Goal: Task Accomplishment & Management: Use online tool/utility

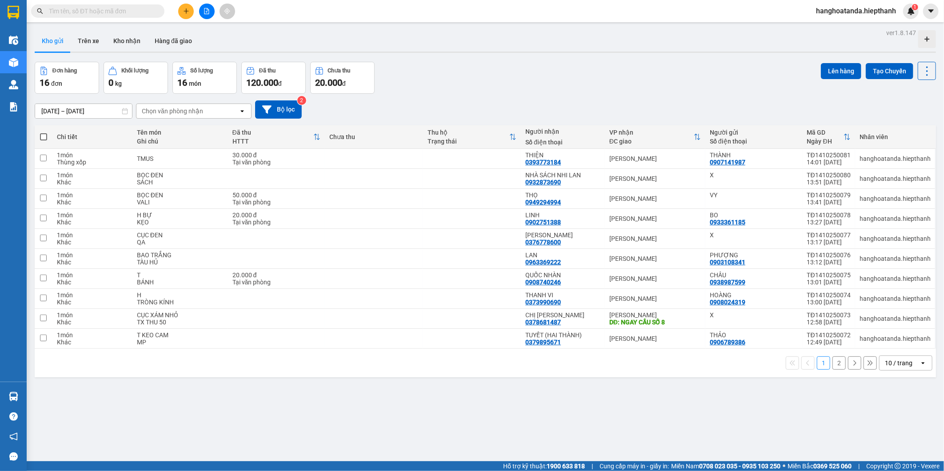
click at [894, 366] on div "10 / trang" at bounding box center [899, 363] width 28 height 9
click at [891, 347] on span "100 / trang" at bounding box center [895, 344] width 32 height 9
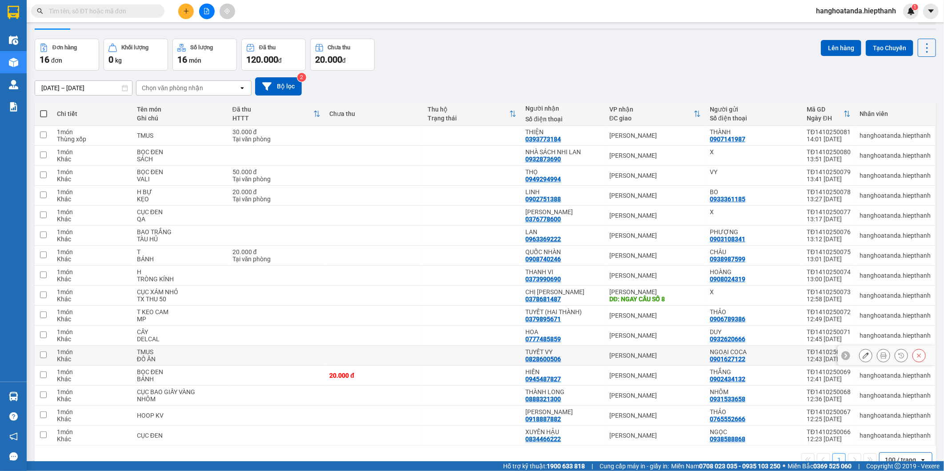
scroll to position [45, 0]
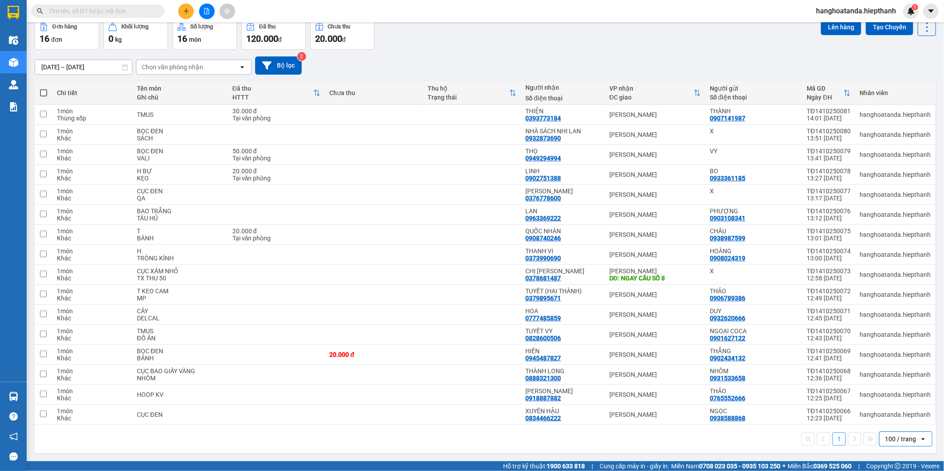
click at [482, 59] on div "[DATE] – [DATE] Press the down arrow key to interact with the calendar and sele…" at bounding box center [486, 65] width 902 height 18
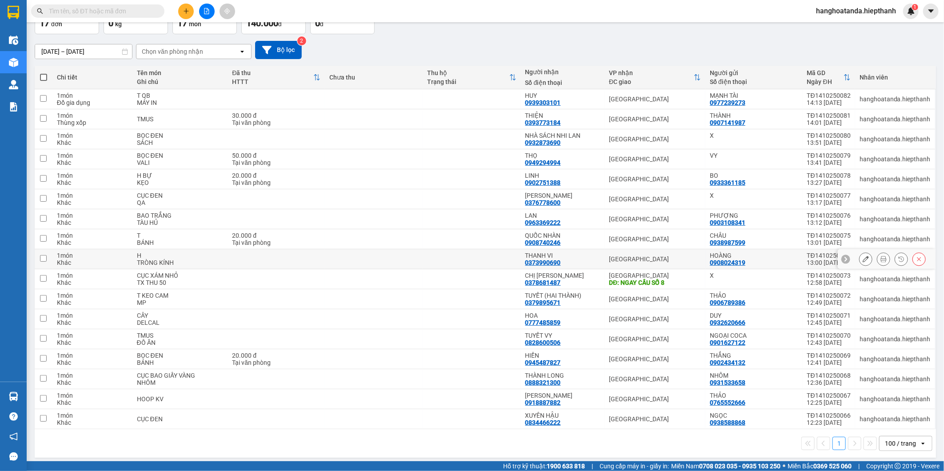
scroll to position [65, 0]
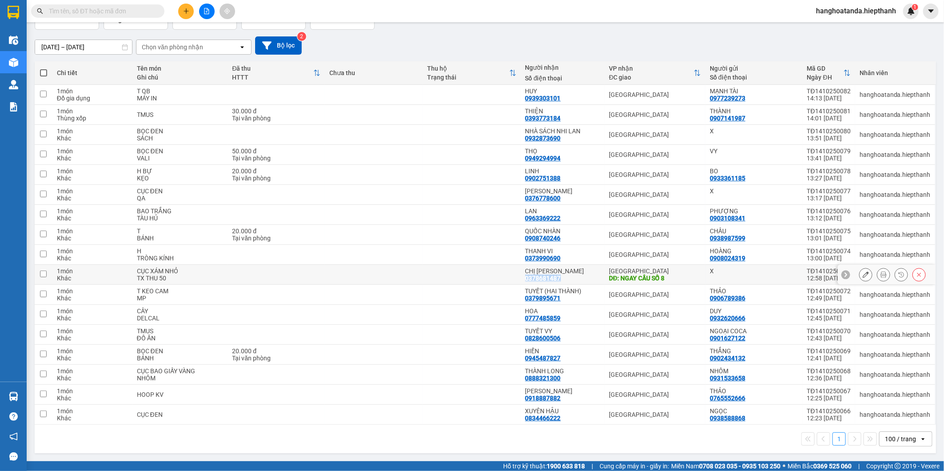
drag, startPoint x: 525, startPoint y: 279, endPoint x: 565, endPoint y: 279, distance: 40.0
click at [565, 279] on div "CHỊ ĐÀO 0378681487" at bounding box center [563, 275] width 75 height 14
checkbox input "true"
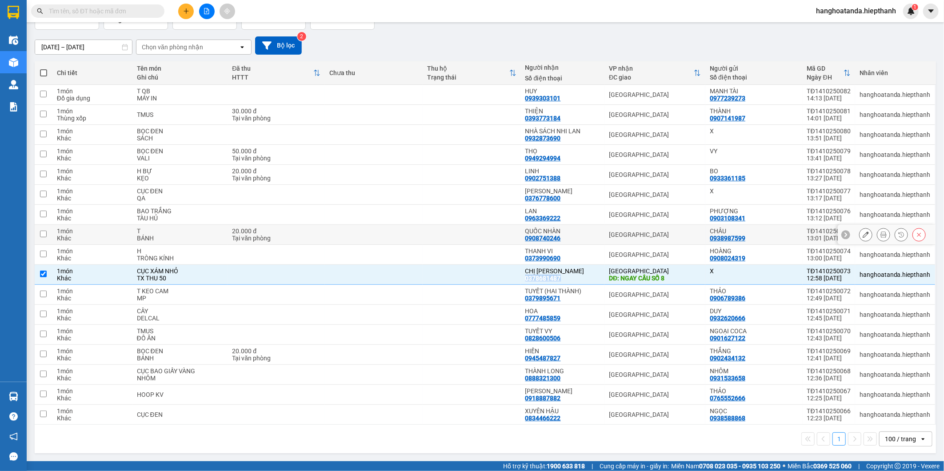
copy div "0378681487"
click at [124, 16] on span at bounding box center [97, 10] width 133 height 13
click at [123, 13] on input "text" at bounding box center [101, 11] width 105 height 10
paste input "0378681487"
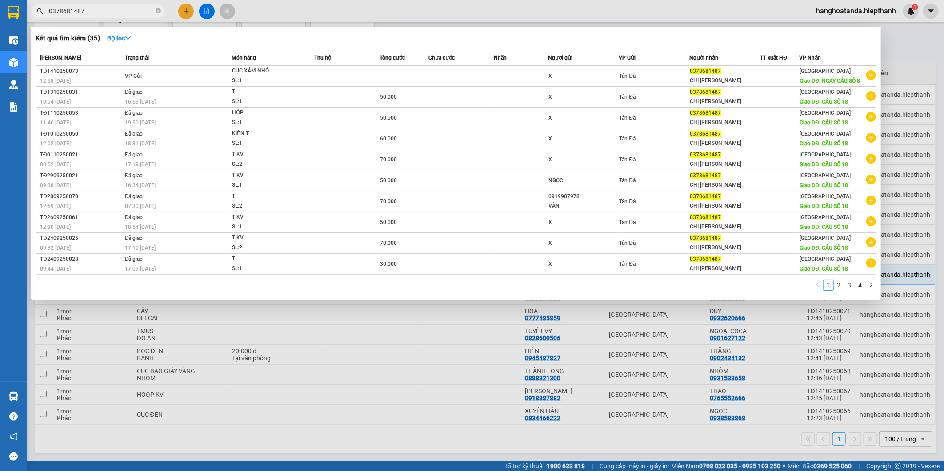
type input "0378681487"
drag, startPoint x: 367, startPoint y: 398, endPoint x: 353, endPoint y: 393, distance: 14.8
click at [366, 398] on div at bounding box center [472, 235] width 944 height 471
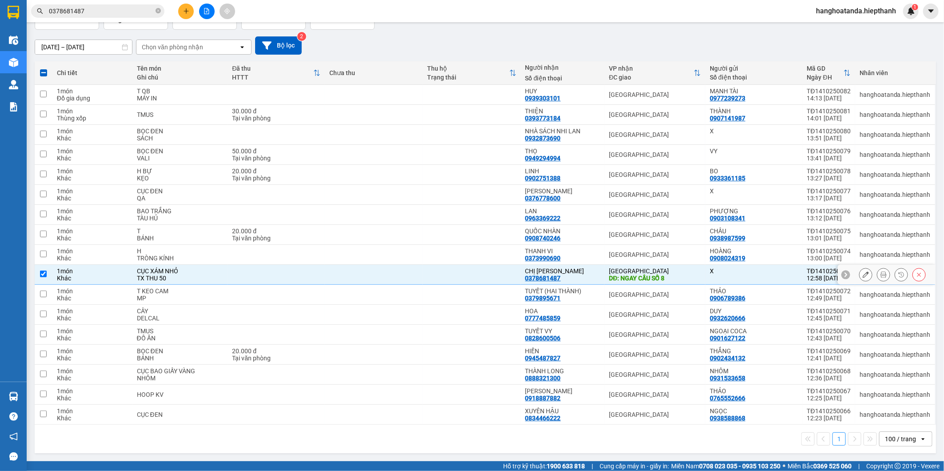
click at [41, 274] on input "checkbox" at bounding box center [43, 274] width 7 height 7
checkbox input "false"
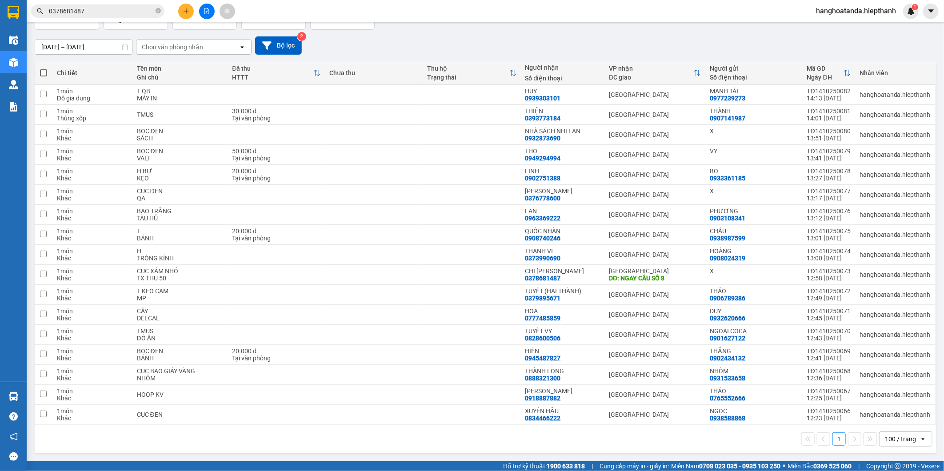
click at [43, 68] on label at bounding box center [43, 72] width 9 height 9
click at [44, 68] on input "checkbox" at bounding box center [44, 68] width 0 height 0
checkbox input "true"
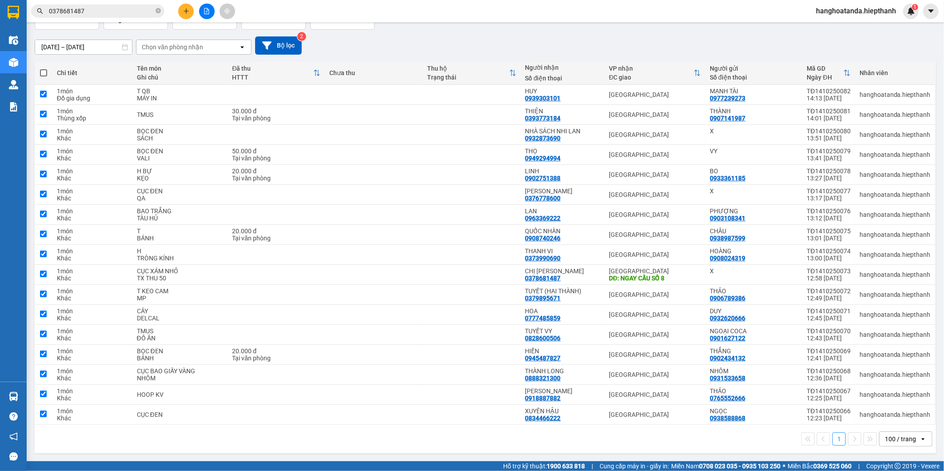
checkbox input "true"
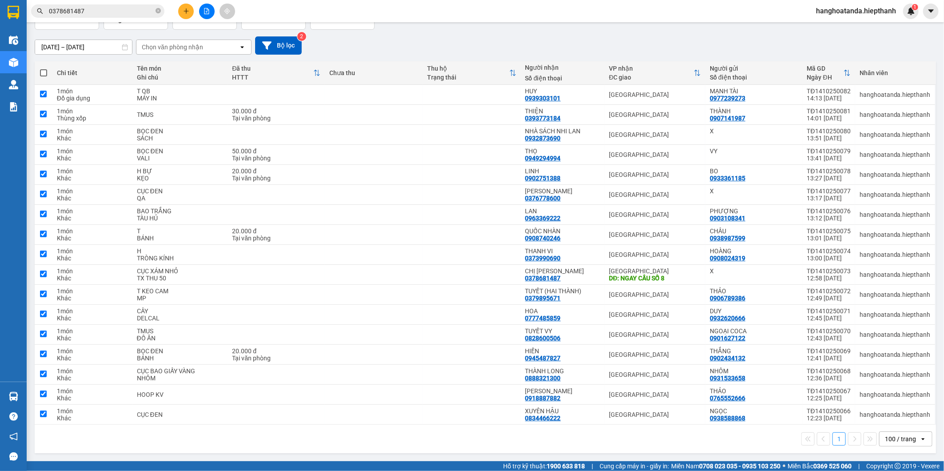
checkbox input "true"
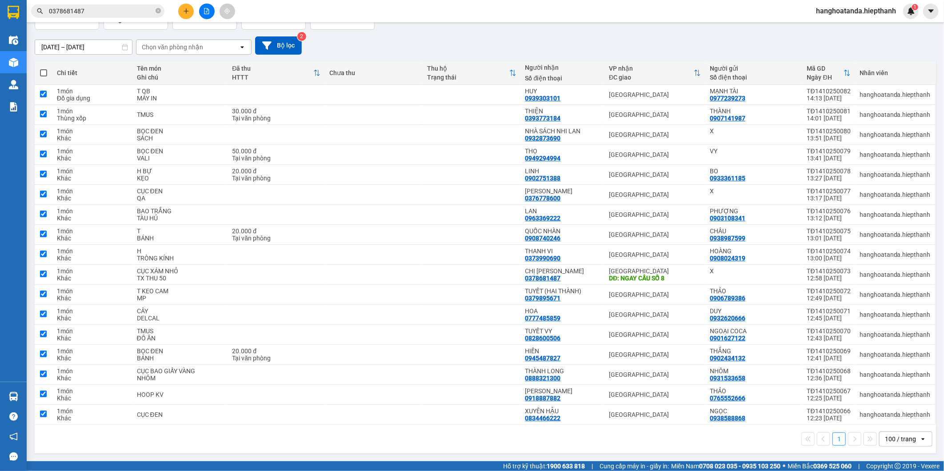
checkbox input "true"
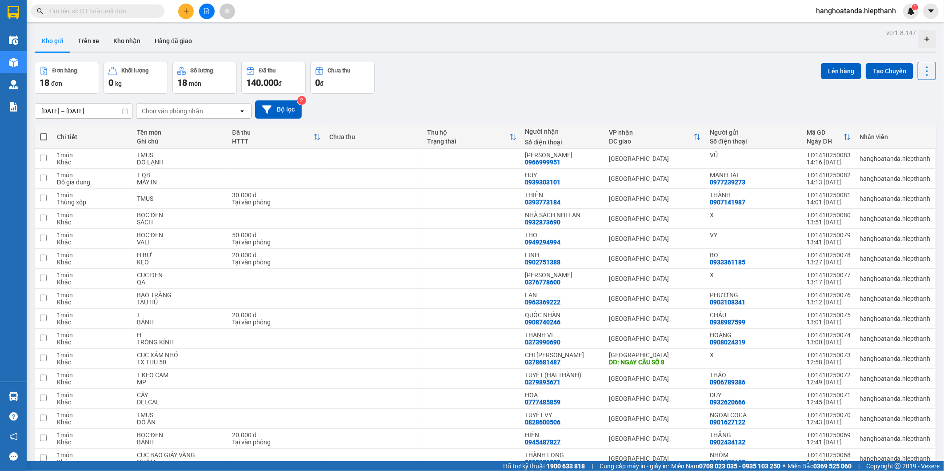
click at [45, 135] on span at bounding box center [43, 136] width 7 height 7
click at [44, 132] on input "checkbox" at bounding box center [44, 132] width 0 height 0
checkbox input "true"
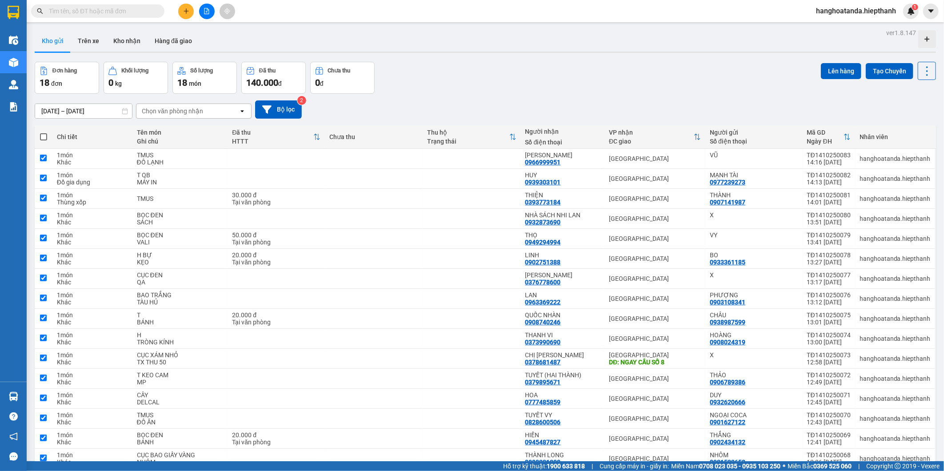
checkbox input "true"
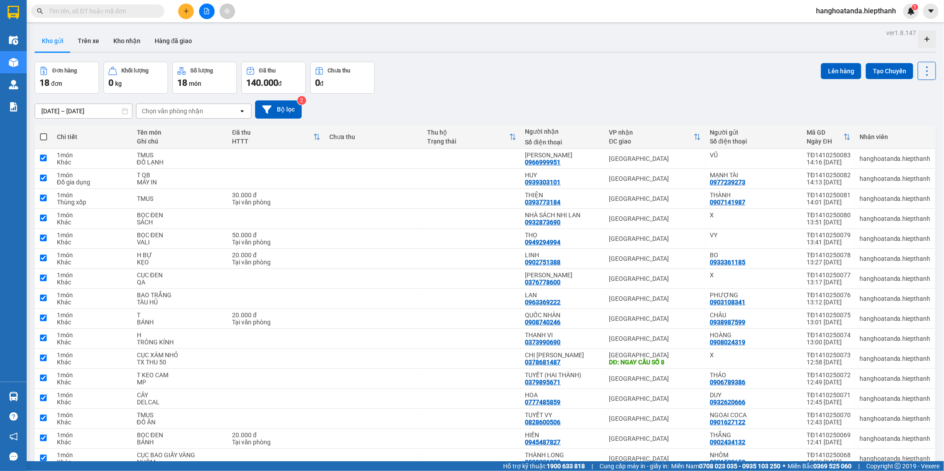
checkbox input "true"
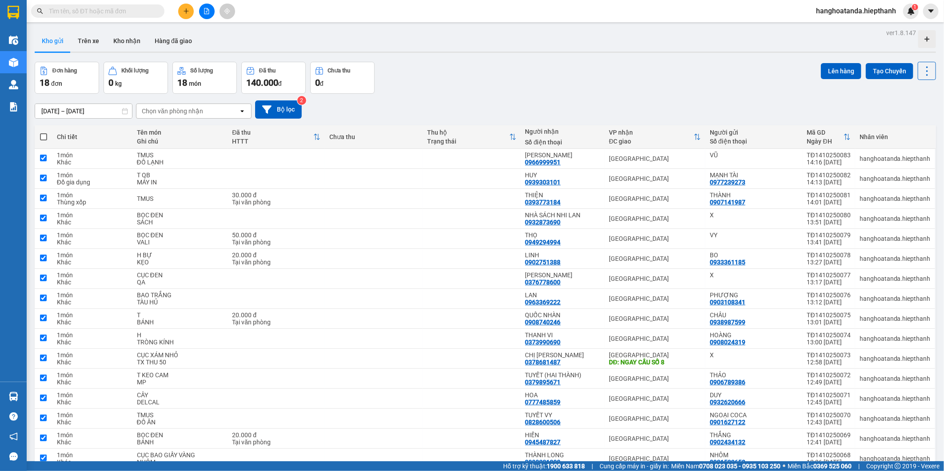
checkbox input "true"
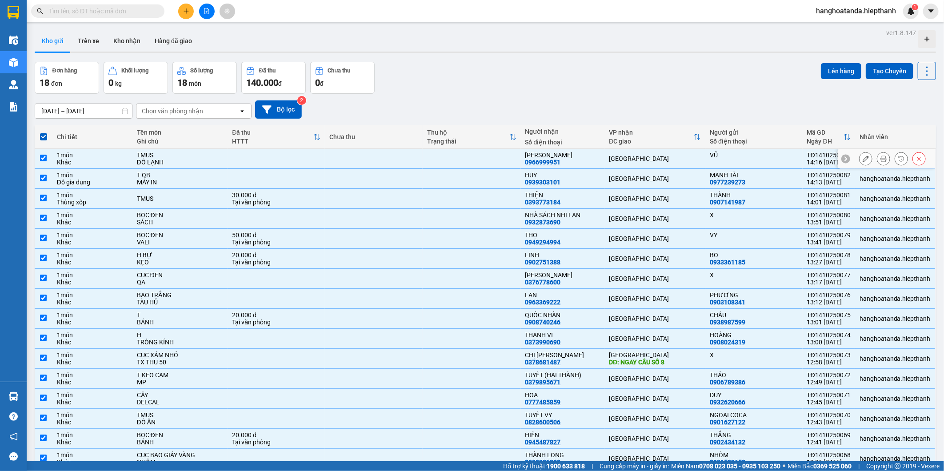
click at [319, 159] on td at bounding box center [276, 159] width 97 height 20
checkbox input "false"
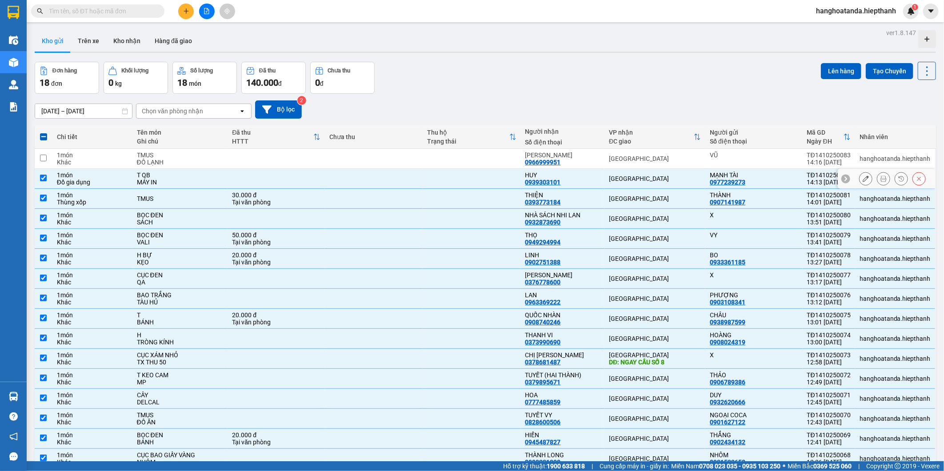
click at [314, 178] on td at bounding box center [276, 179] width 97 height 20
checkbox input "false"
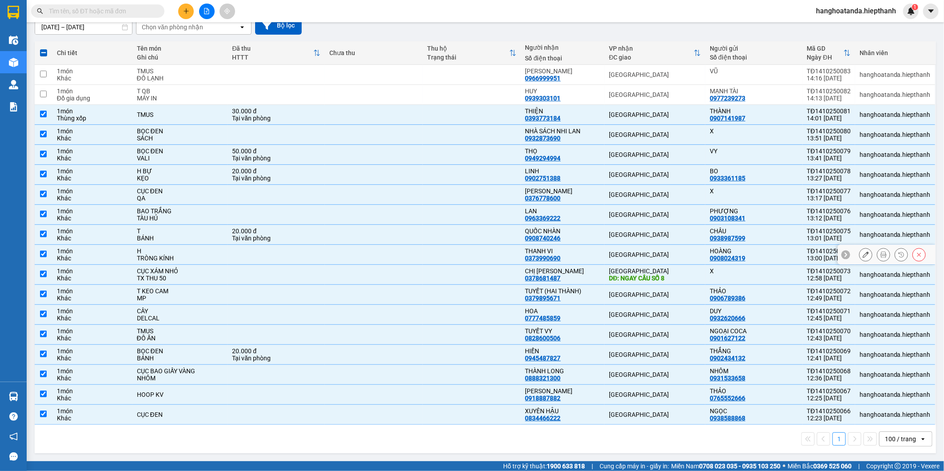
scroll to position [85, 0]
click at [863, 272] on icon at bounding box center [866, 275] width 6 height 6
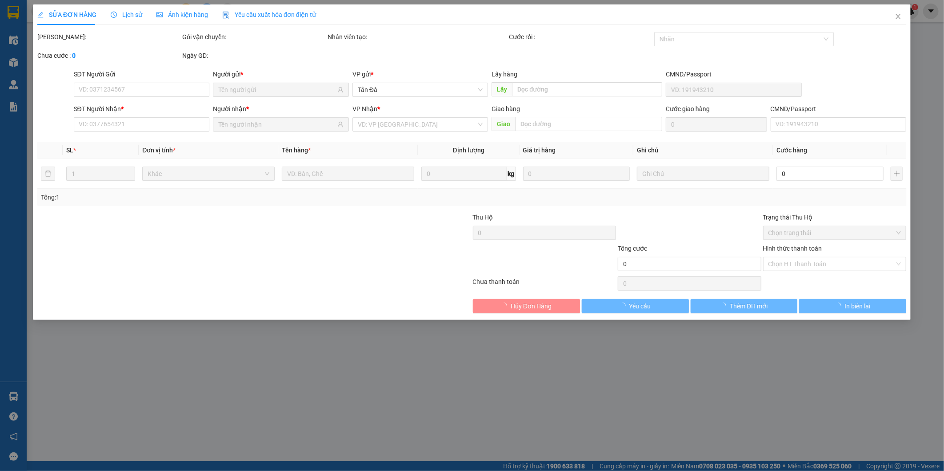
type input "0378681487"
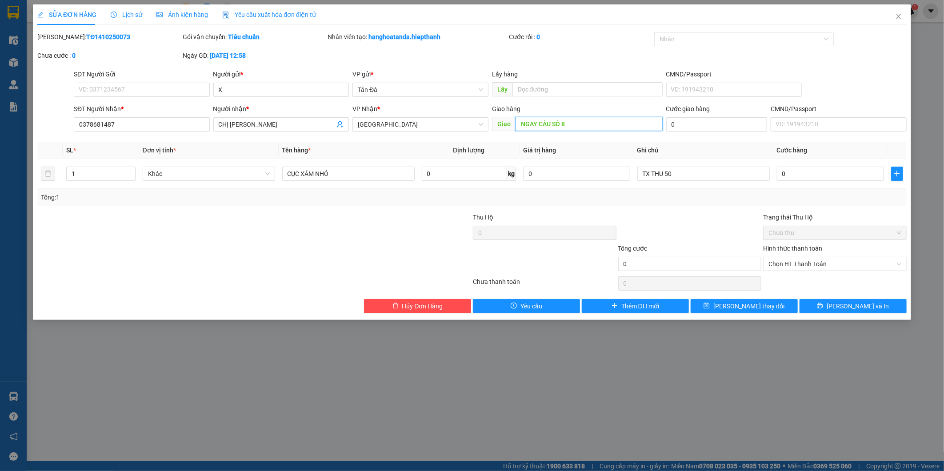
click at [563, 124] on input "NGAY CẦU SỐ 8" at bounding box center [589, 124] width 147 height 14
type input "NGAY CẦU SỐ 18"
click at [755, 306] on span "Lưu thay đổi" at bounding box center [749, 306] width 71 height 10
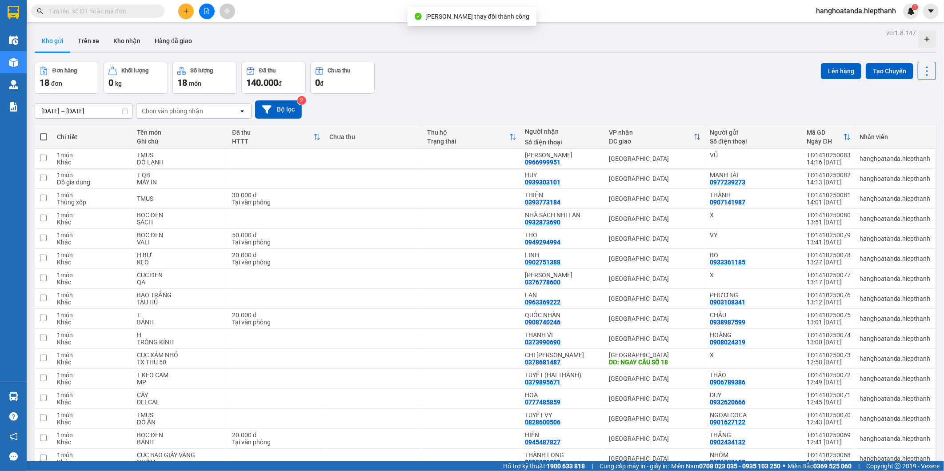
click at [44, 136] on span at bounding box center [43, 136] width 7 height 7
click at [44, 132] on input "checkbox" at bounding box center [44, 132] width 0 height 0
checkbox input "true"
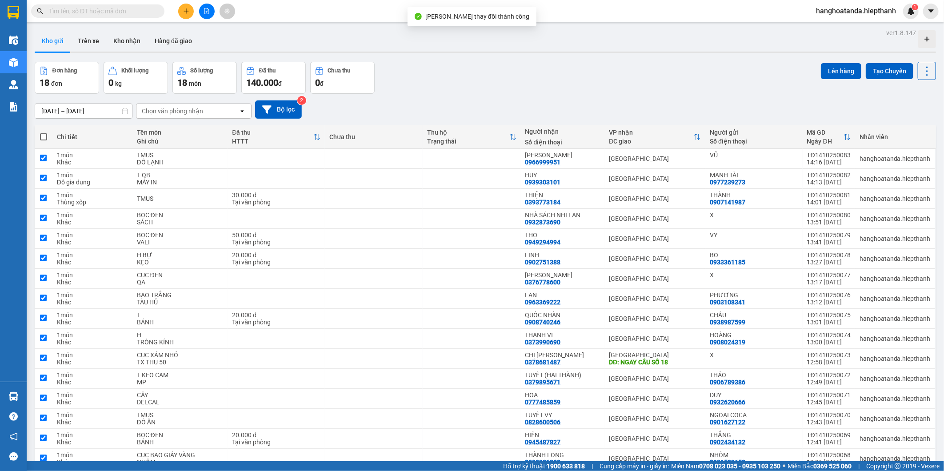
checkbox input "true"
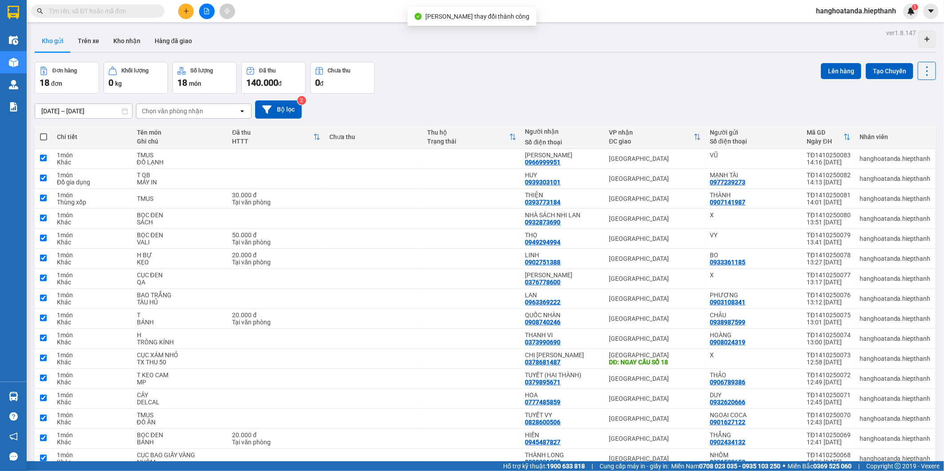
checkbox input "true"
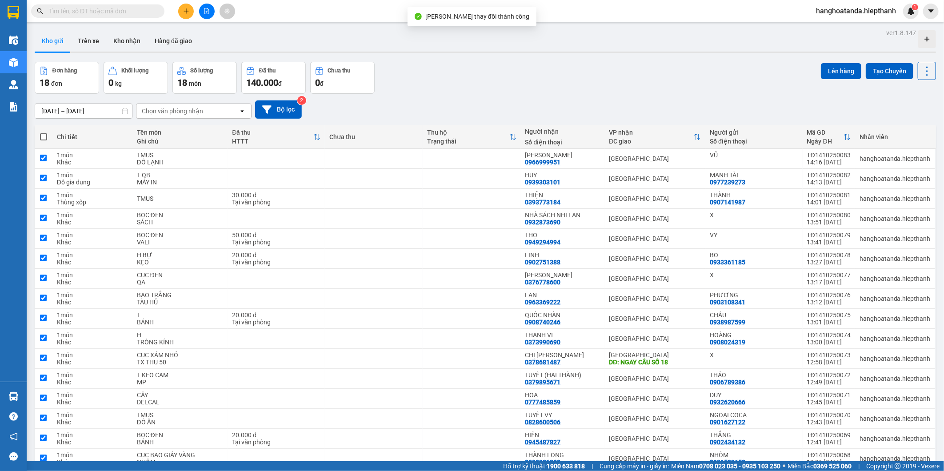
checkbox input "true"
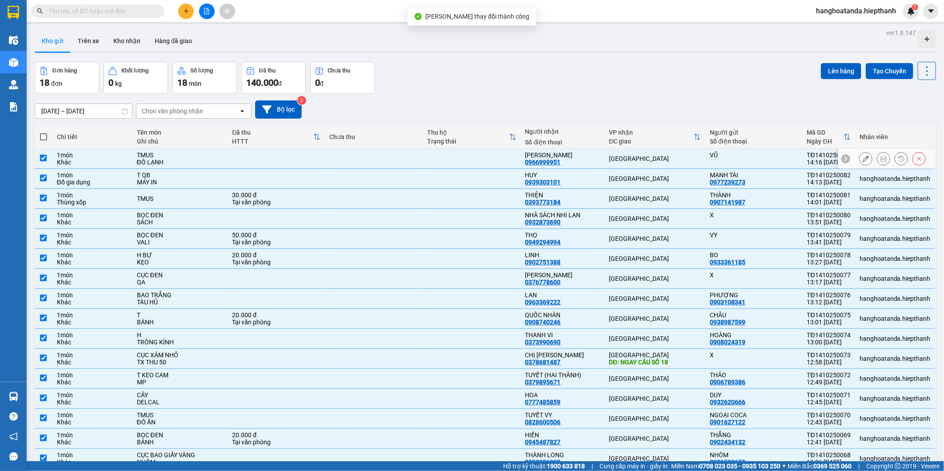
click at [44, 158] on input "checkbox" at bounding box center [43, 158] width 7 height 7
checkbox input "false"
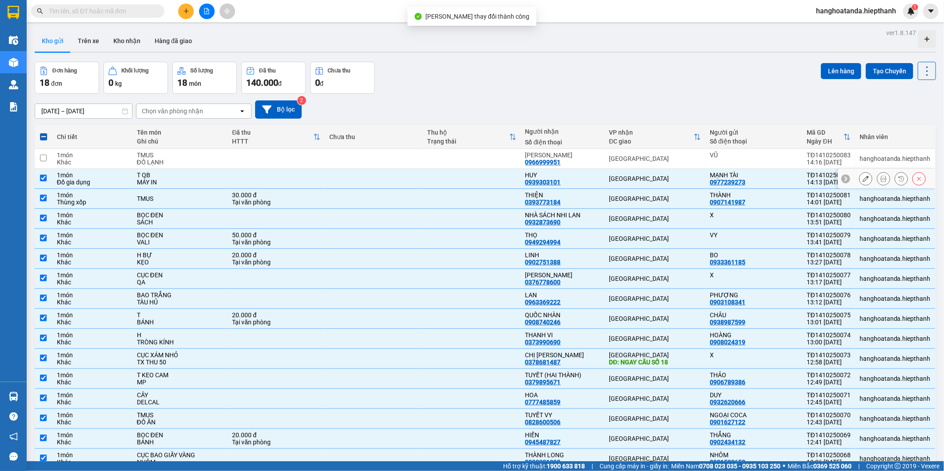
click at [43, 177] on input "checkbox" at bounding box center [43, 178] width 7 height 7
checkbox input "false"
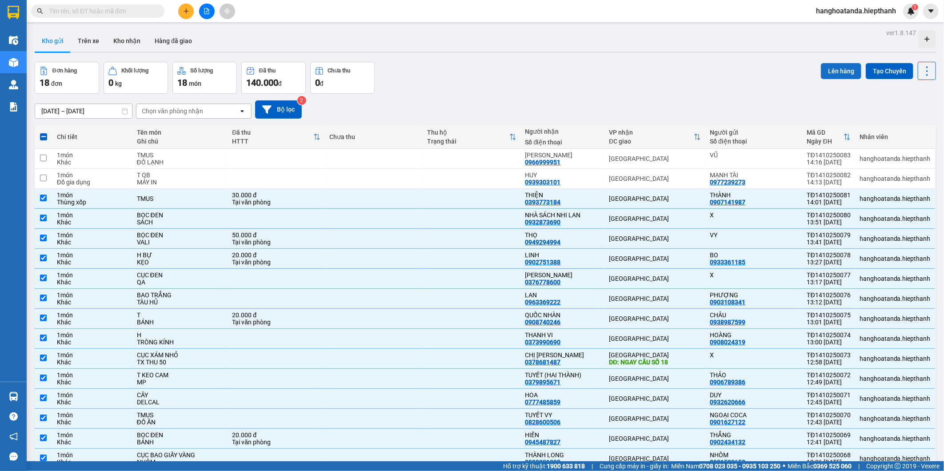
click at [821, 78] on button "Lên hàng" at bounding box center [841, 71] width 40 height 16
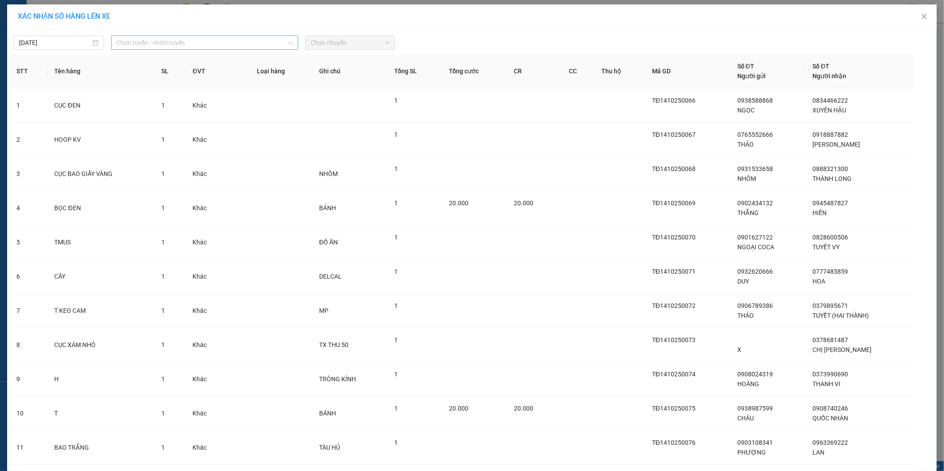
click at [224, 46] on span "Chọn tuyến - nhóm tuyến" at bounding box center [204, 42] width 177 height 13
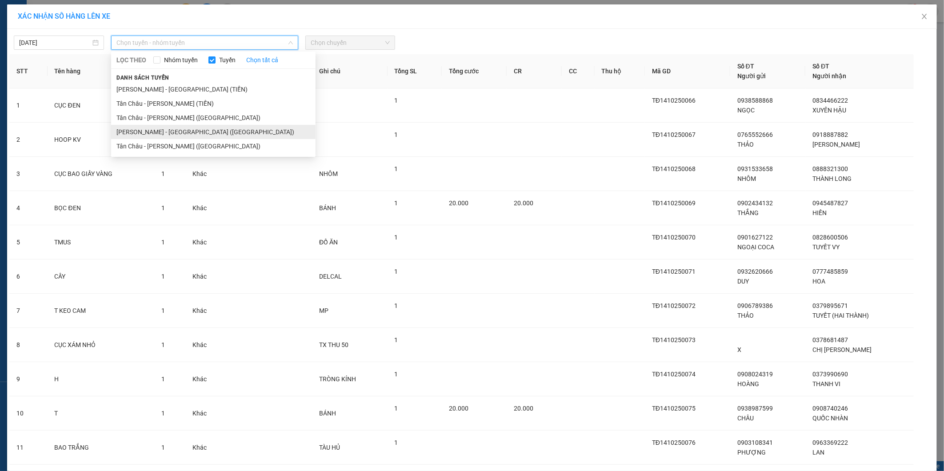
click at [169, 134] on li "Hồ Chí Minh - Tân Châu (Giường)" at bounding box center [213, 132] width 205 height 14
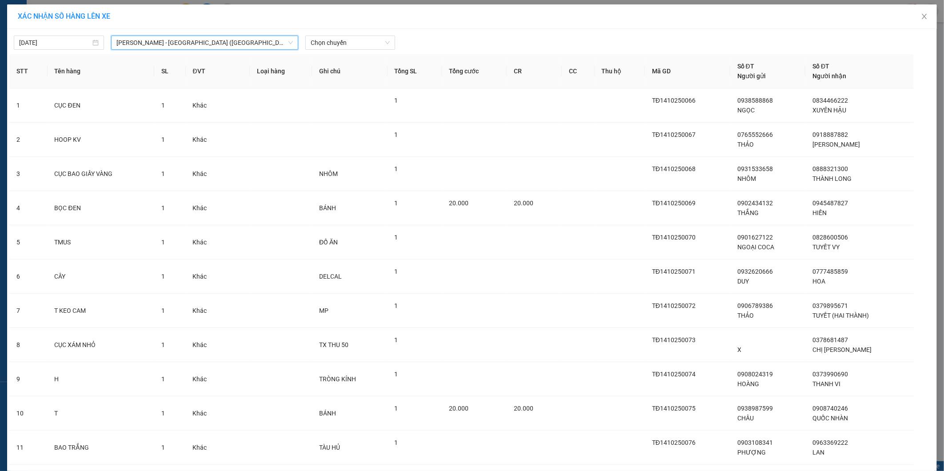
click at [361, 33] on div "14/10/2025 Hồ Chí Minh - Tân Châu (Giường) Hồ Chí Minh - Tân Châu (Giường) LỌC …" at bounding box center [472, 40] width 926 height 19
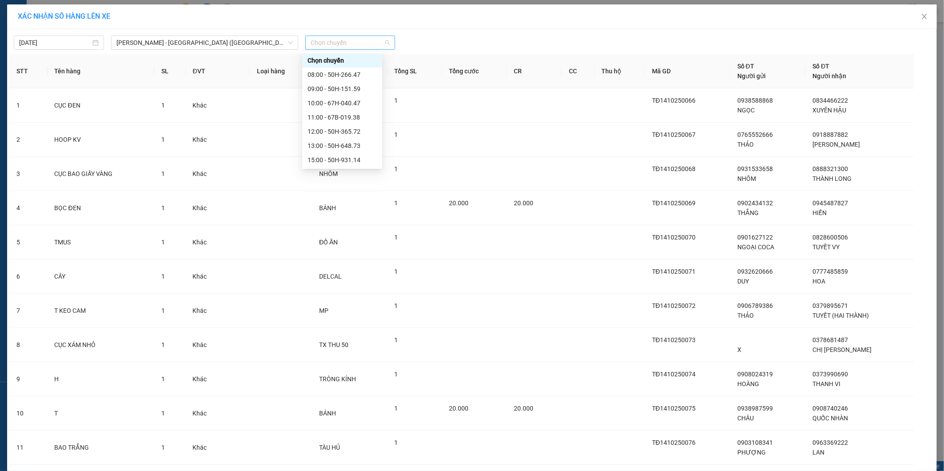
click at [361, 38] on span "Chọn chuyến" at bounding box center [351, 42] width 80 height 13
click at [337, 159] on div "15:00 - 50H-931.14" at bounding box center [342, 160] width 69 height 10
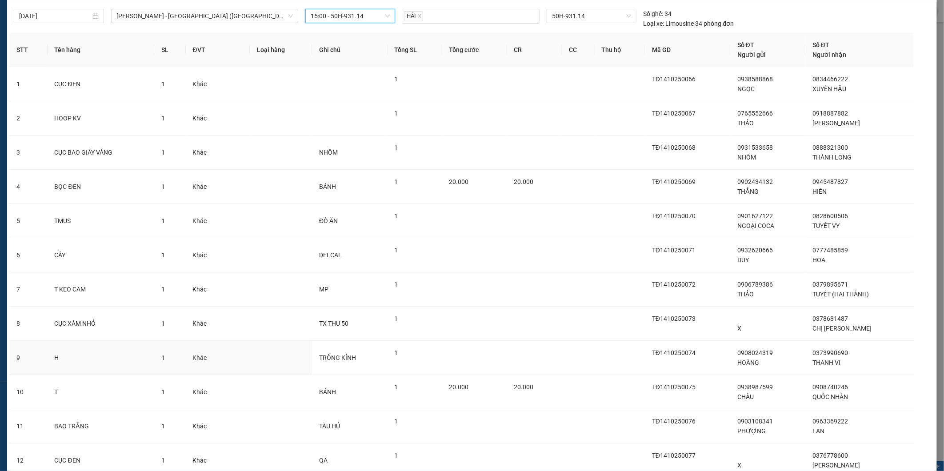
scroll to position [236, 0]
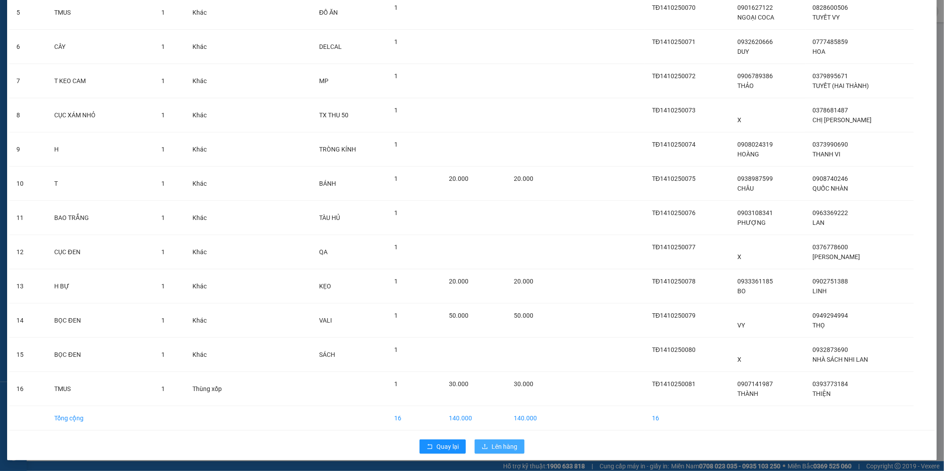
click at [510, 447] on span "Lên hàng" at bounding box center [505, 447] width 26 height 10
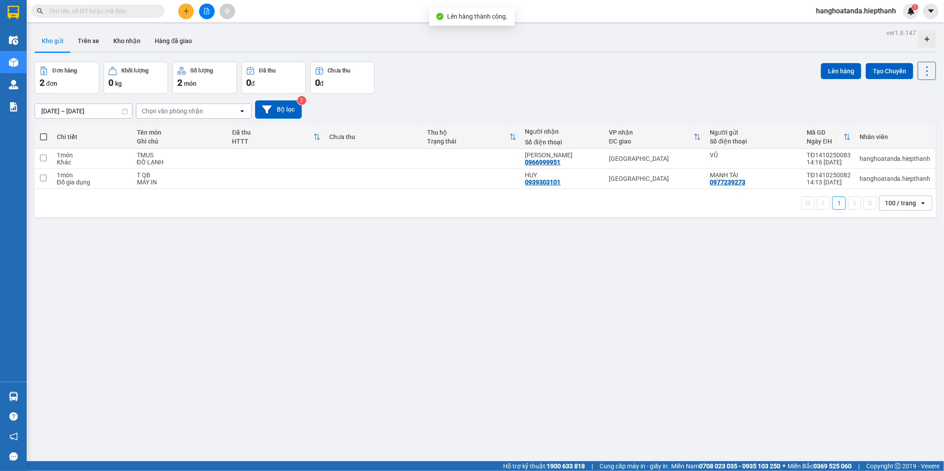
click at [208, 13] on icon "file-add" at bounding box center [207, 11] width 6 height 6
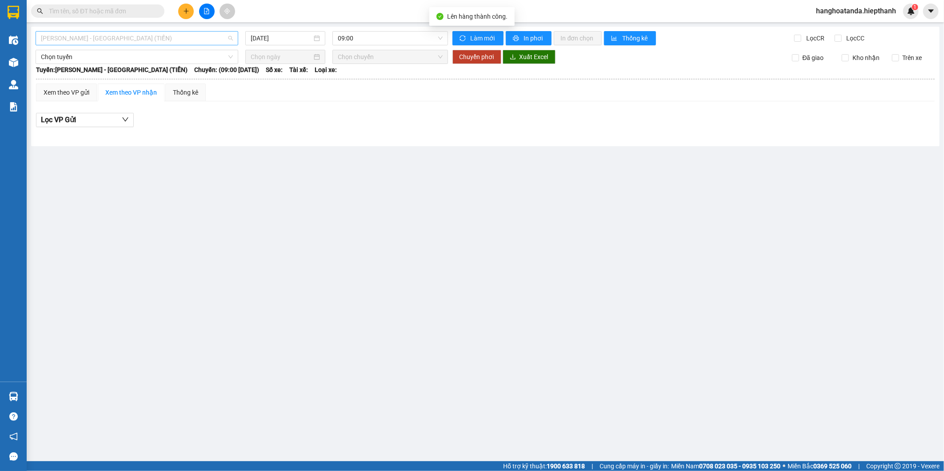
click at [117, 37] on span "Hồ Chí Minh - Tân Châu (TIỀN)" at bounding box center [137, 38] width 192 height 13
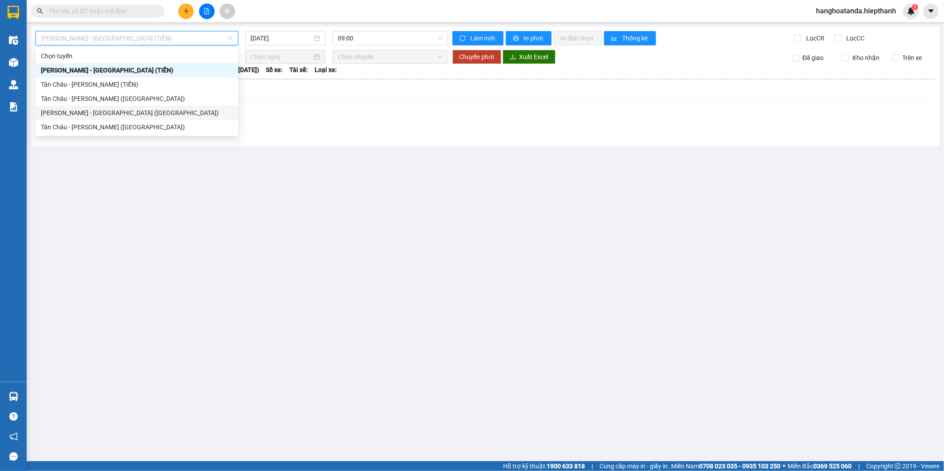
drag, startPoint x: 120, startPoint y: 115, endPoint x: 323, endPoint y: 60, distance: 209.9
click at [120, 114] on div "Hồ Chí Minh - Tân Châu (Giường)" at bounding box center [137, 113] width 192 height 10
type input "14/10/2025"
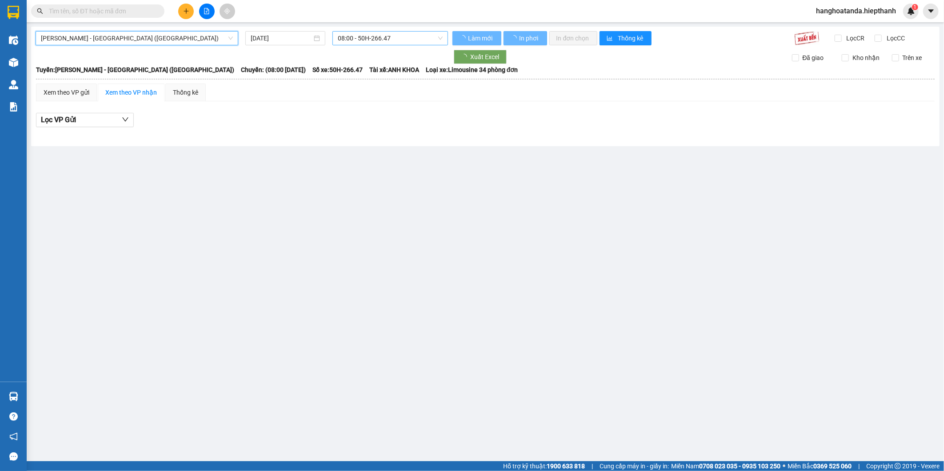
click at [367, 36] on span "08:00 - 50H-266.47" at bounding box center [390, 38] width 104 height 13
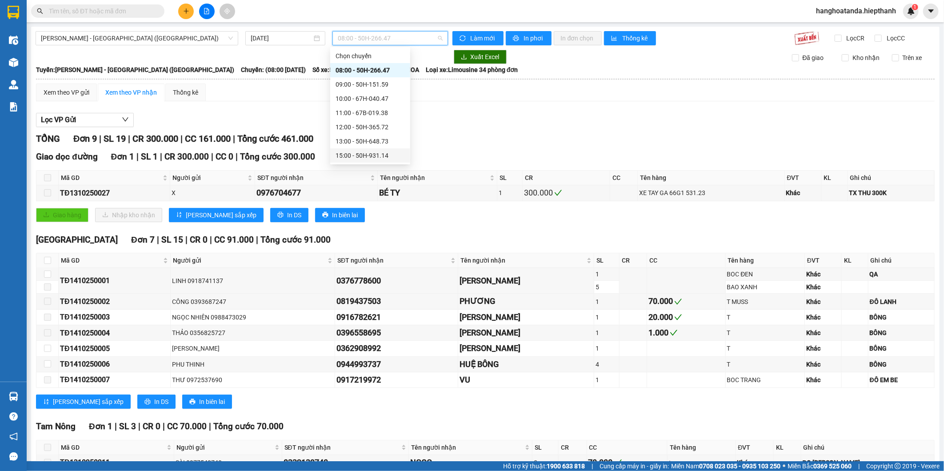
click at [368, 152] on div "15:00 - 50H-931.14" at bounding box center [370, 156] width 69 height 10
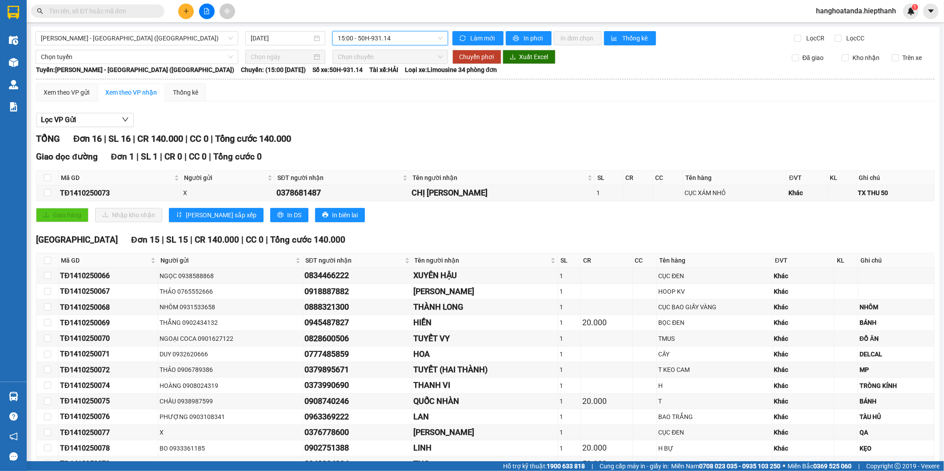
click at [353, 37] on span "15:00 - 50H-931.14" at bounding box center [390, 38] width 104 height 13
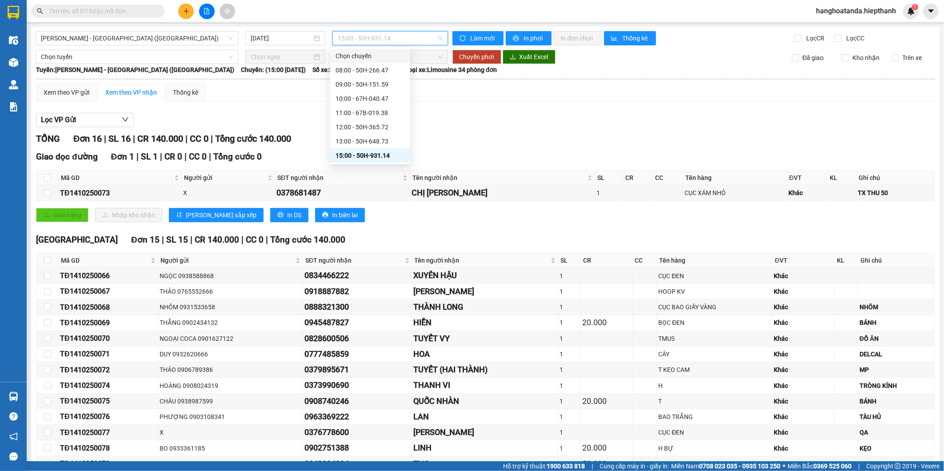
click at [189, 46] on div "Hồ Chí Minh - Tân Châu (Giường) 14/10/2025 15:00 - 50H-931.14 Làm mới In phơi I…" at bounding box center [485, 286] width 909 height 518
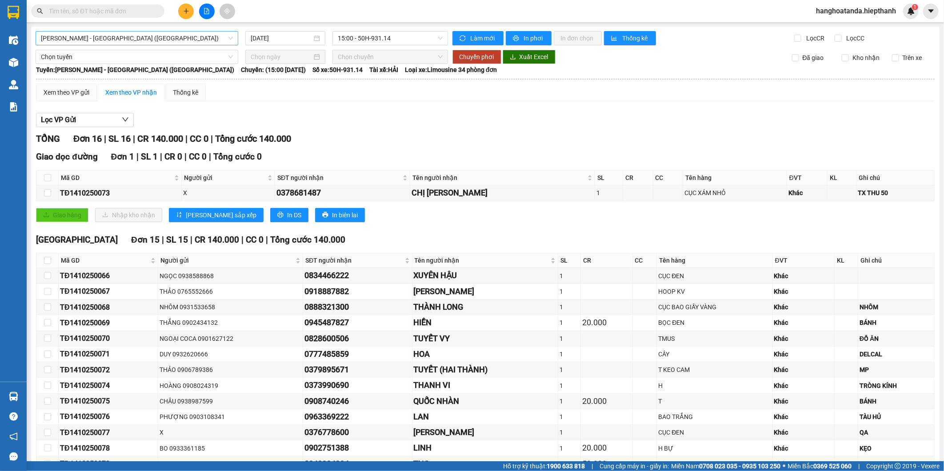
click at [189, 37] on span "Hồ Chí Minh - Tân Châu (Giường)" at bounding box center [137, 38] width 192 height 13
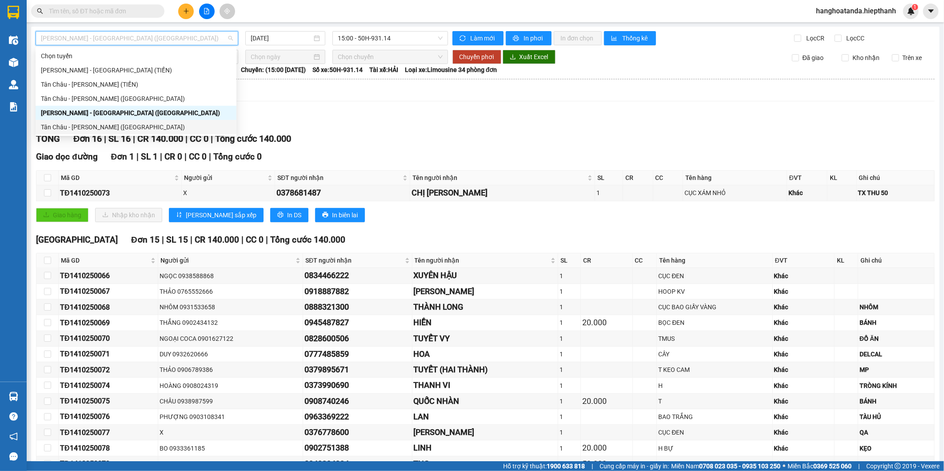
click at [152, 125] on div "Tân Châu - Hồ Chí Minh (Giường)" at bounding box center [136, 127] width 190 height 10
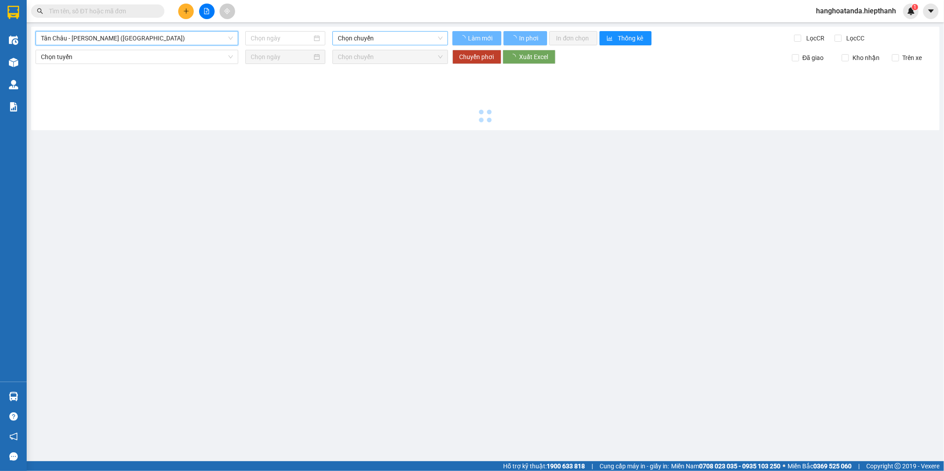
click at [381, 43] on span "Chọn chuyến" at bounding box center [390, 38] width 104 height 13
type input "14/10/2025"
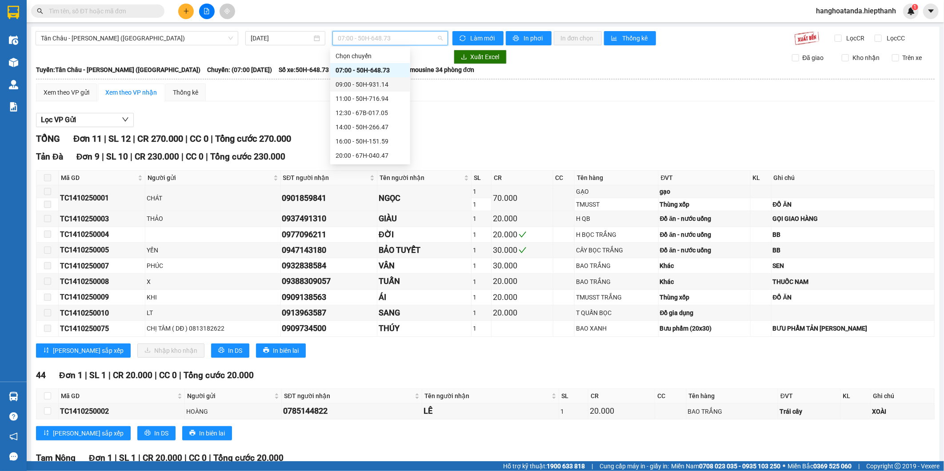
click at [368, 89] on div "09:00 - 50H-931.14" at bounding box center [370, 85] width 69 height 10
